Goal: Task Accomplishment & Management: Manage account settings

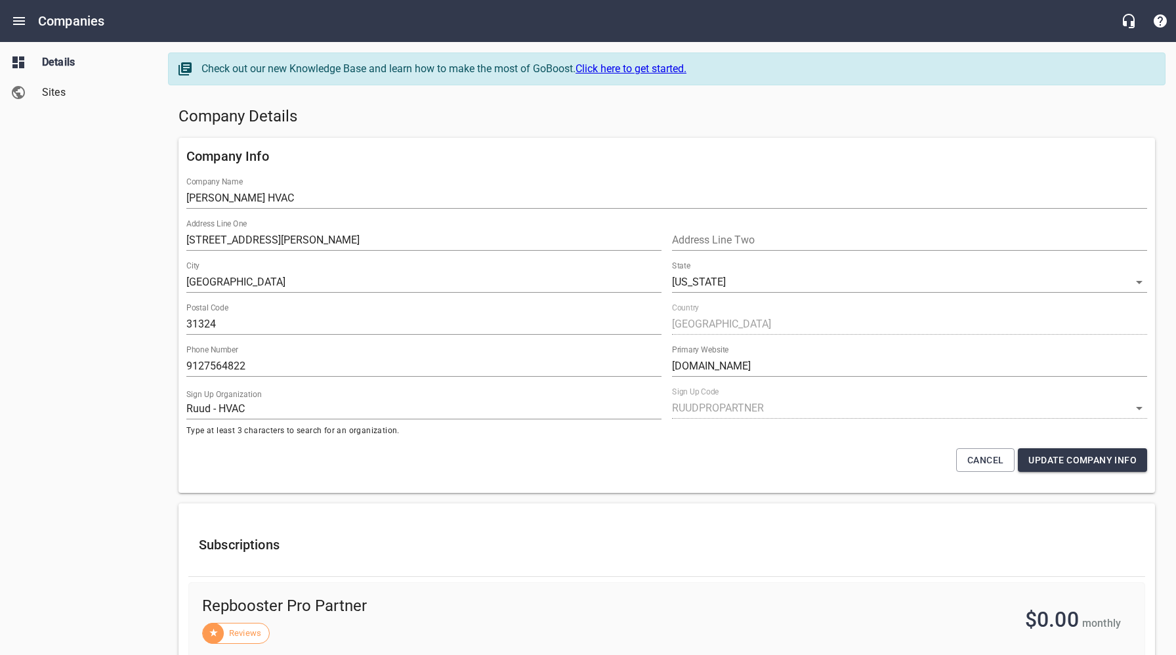
select select "[US_STATE]"
select select "63"
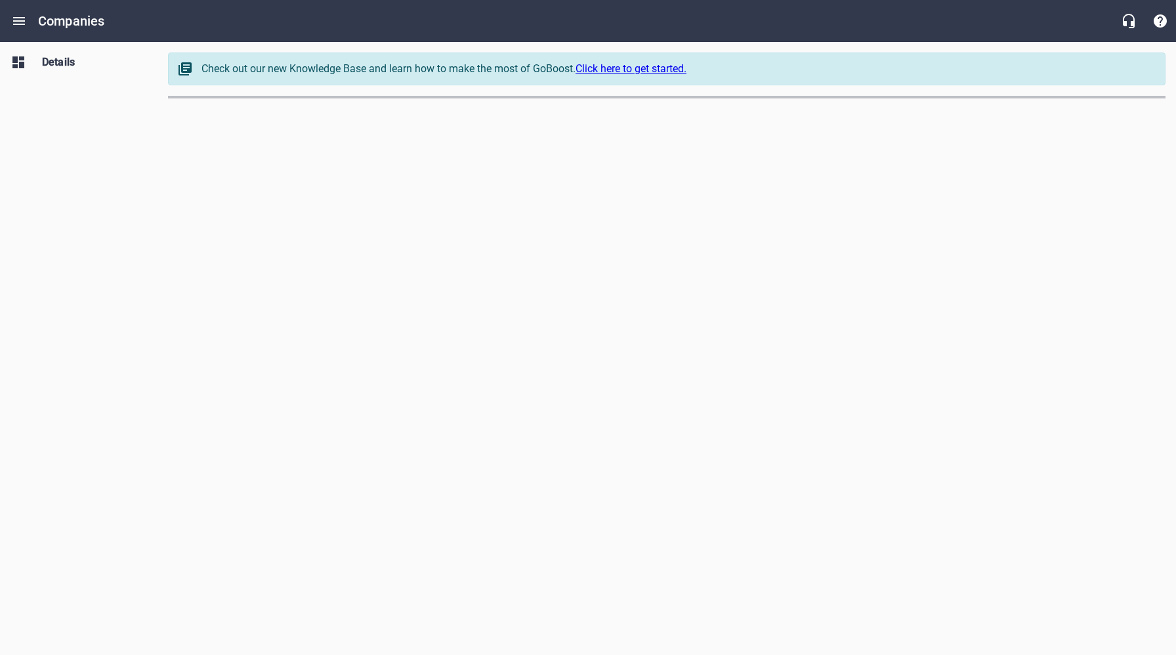
select select "[US_STATE]"
select select "63"
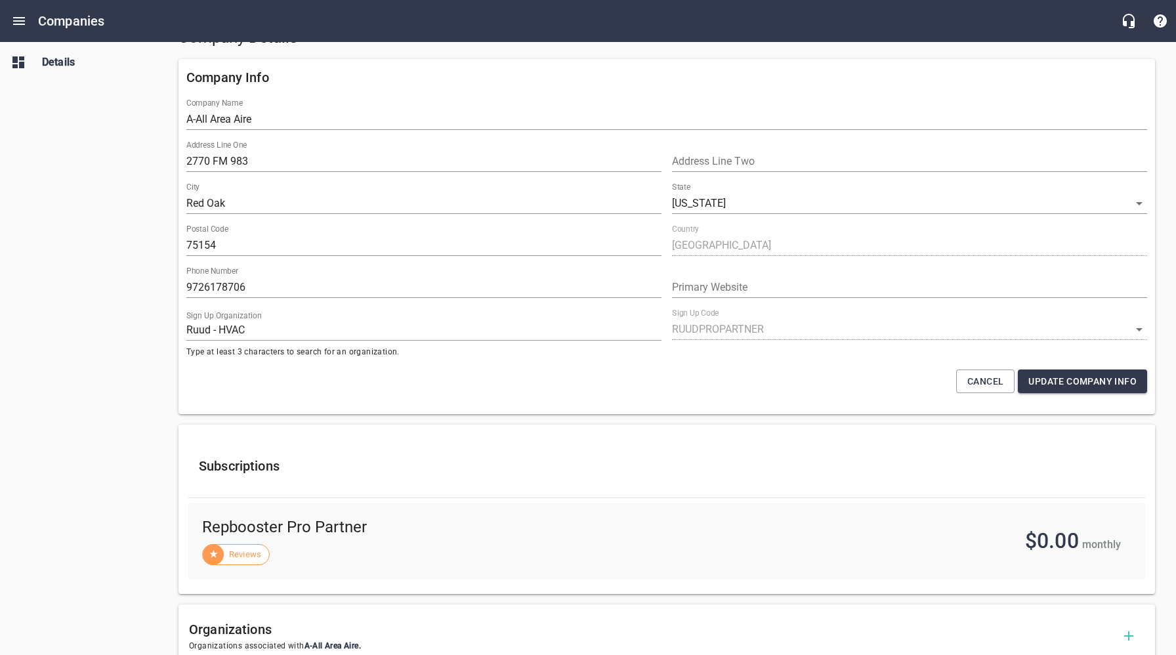
scroll to position [77, 0]
